Goal: Information Seeking & Learning: Learn about a topic

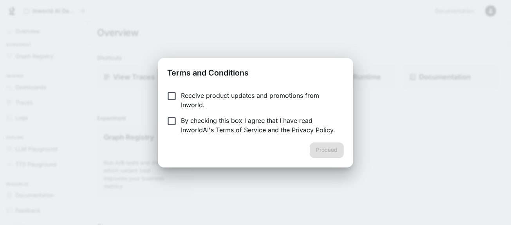
click at [218, 98] on p "Receive product updates and promotions from Inworld." at bounding box center [259, 100] width 157 height 19
click at [199, 123] on p "By checking this box I agree that I have read InworldAI's Terms of Service and …" at bounding box center [259, 125] width 157 height 19
click at [328, 151] on button "Proceed" at bounding box center [327, 151] width 34 height 16
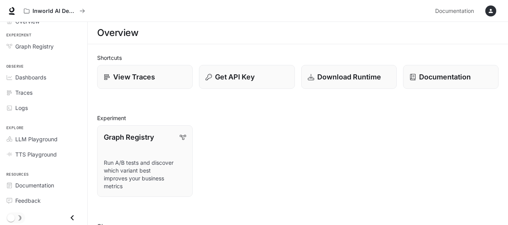
scroll to position [11, 0]
click at [26, 137] on span "LLM Playground" at bounding box center [36, 138] width 42 height 8
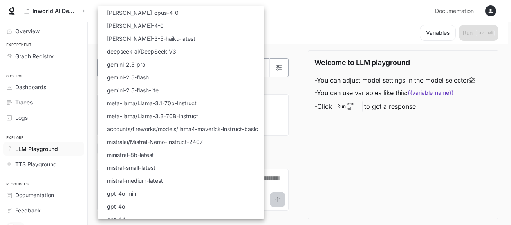
click at [196, 72] on body "Skip to main content Inworld AI Demos Documentation Documentation Portal Overvi…" at bounding box center [255, 113] width 511 height 226
click at [337, 29] on div at bounding box center [255, 112] width 511 height 225
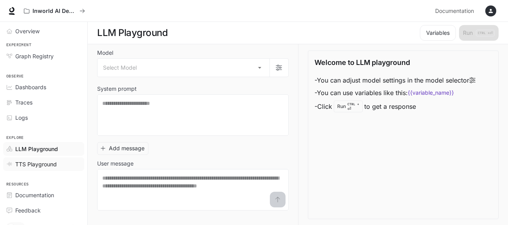
click at [48, 164] on span "TTS Playground" at bounding box center [36, 164] width 42 height 8
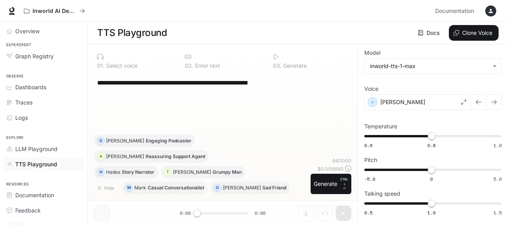
scroll to position [0, 0]
click at [35, 34] on span "Overview" at bounding box center [27, 31] width 24 height 8
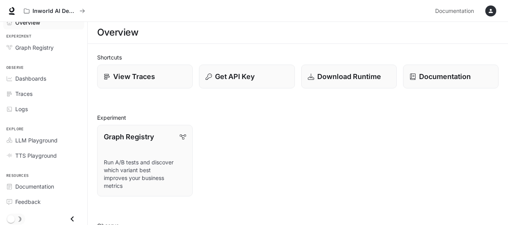
scroll to position [11, 0]
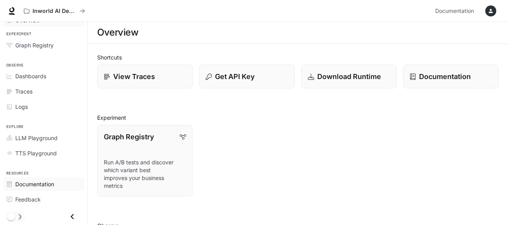
click at [47, 183] on span "Documentation" at bounding box center [34, 184] width 39 height 8
